Goal: Task Accomplishment & Management: Complete application form

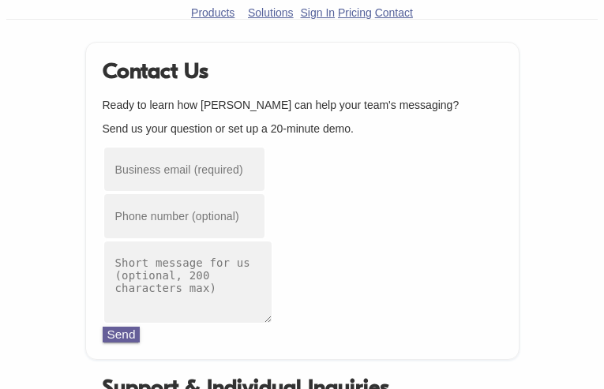
type input "[EMAIL_ADDRESS][DOMAIN_NAME]"
type input "2338040472"
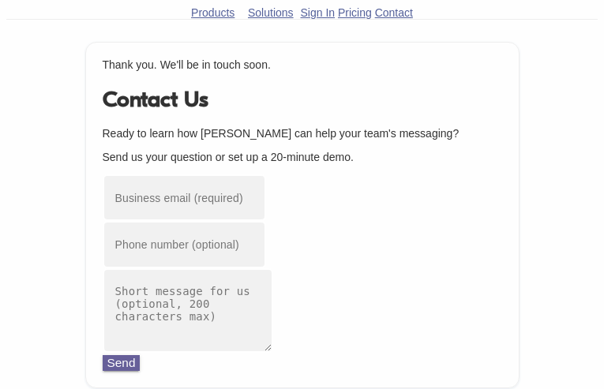
type input "[EMAIL_ADDRESS][DOMAIN_NAME]"
type input "7382055533"
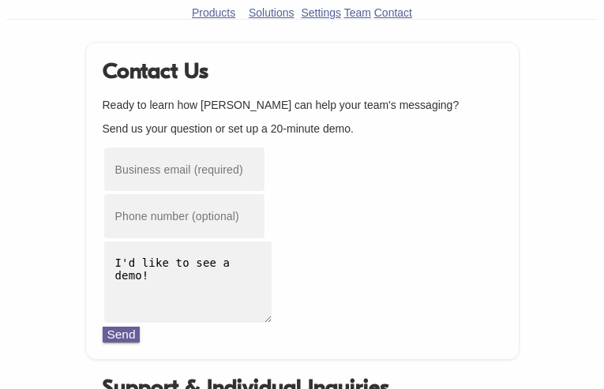
type input "[EMAIL_ADDRESS][DOMAIN_NAME]"
type input "4552195625"
